Goal: Information Seeking & Learning: Compare options

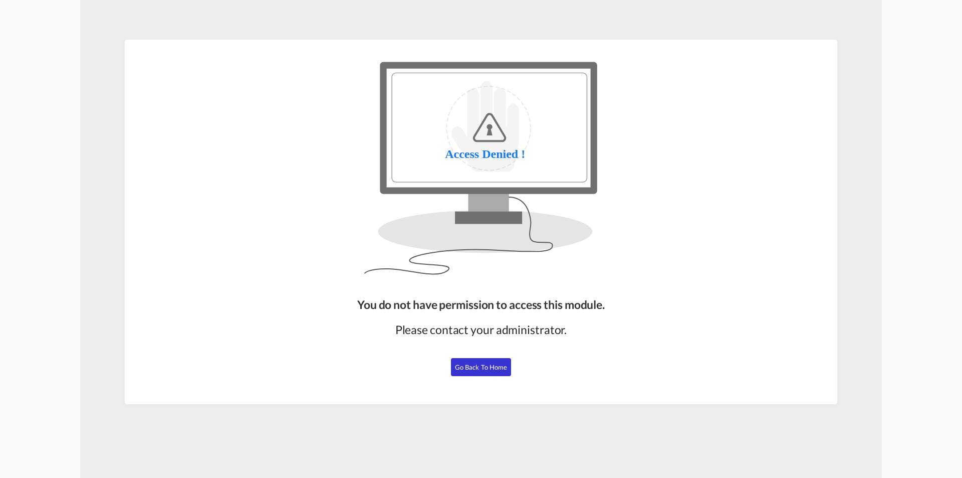
click at [488, 370] on span "Go Back to Home" at bounding box center [481, 367] width 53 height 8
